Goal: Find specific page/section: Find specific page/section

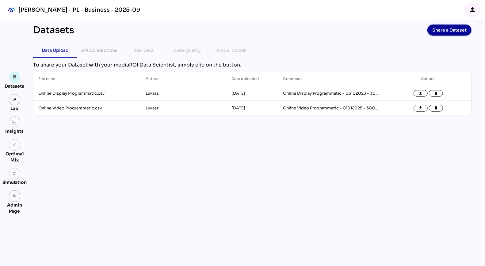
click at [475, 9] on icon "person" at bounding box center [472, 9] width 7 height 7
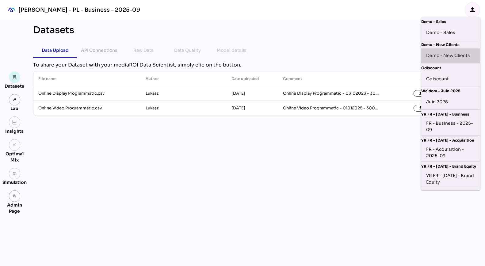
click at [454, 55] on div "Demo - New Clients" at bounding box center [450, 56] width 49 height 10
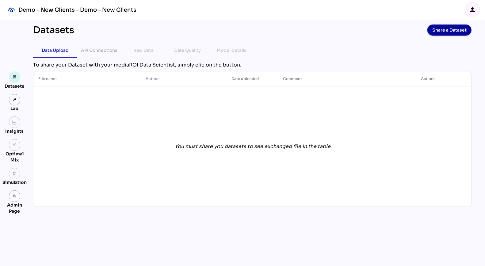
click at [474, 8] on icon "person" at bounding box center [472, 9] width 7 height 7
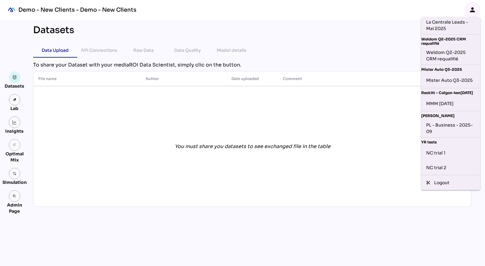
scroll to position [207, 0]
click at [449, 126] on div "PL - Business - 2025-09" at bounding box center [450, 129] width 59 height 18
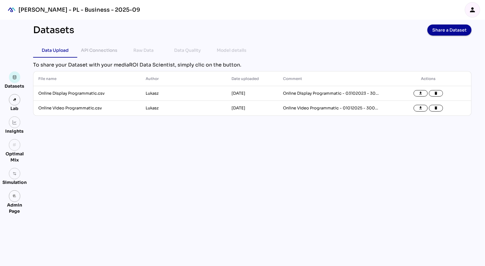
click at [201, 152] on div "Datasets Share a Dataset Data Upload API Connections Raw Data Data Quality Mode…" at bounding box center [252, 143] width 448 height 247
